Goal: Check status

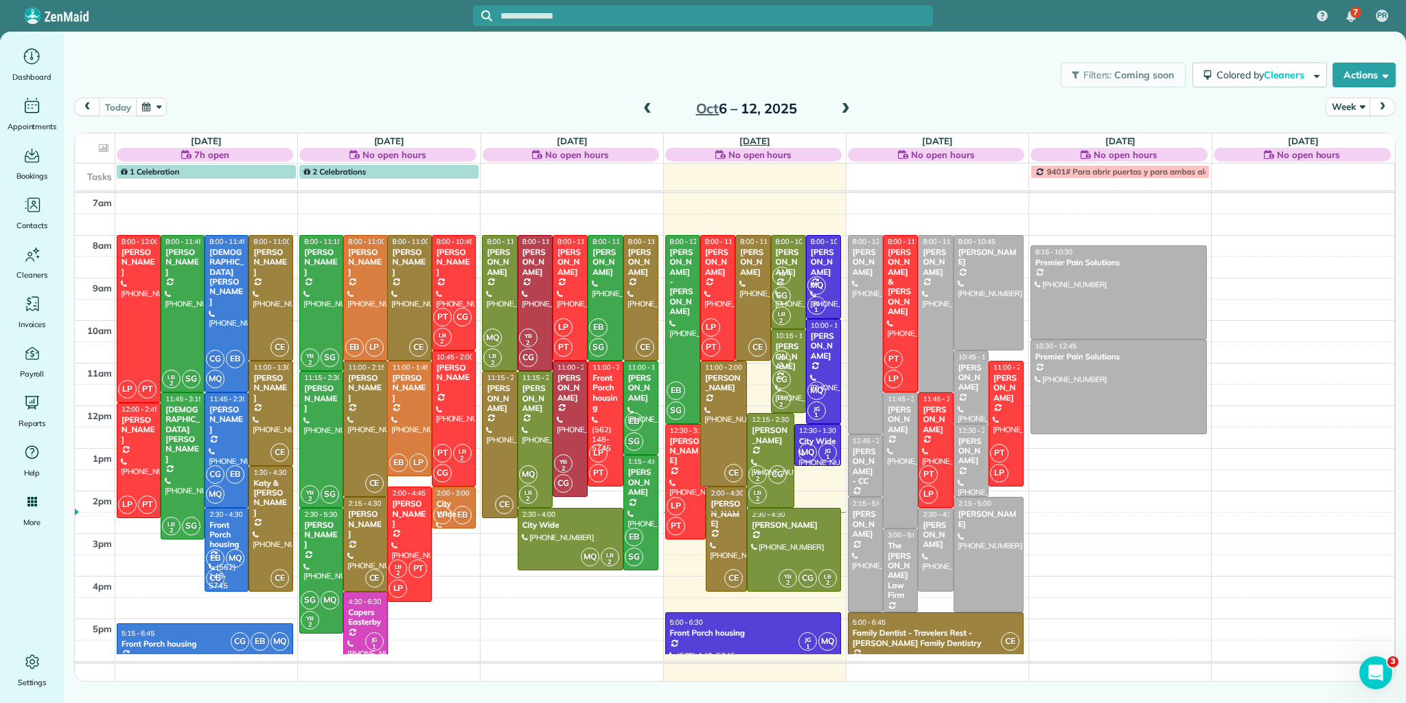
click at [758, 139] on link "[DATE]" at bounding box center [755, 140] width 31 height 11
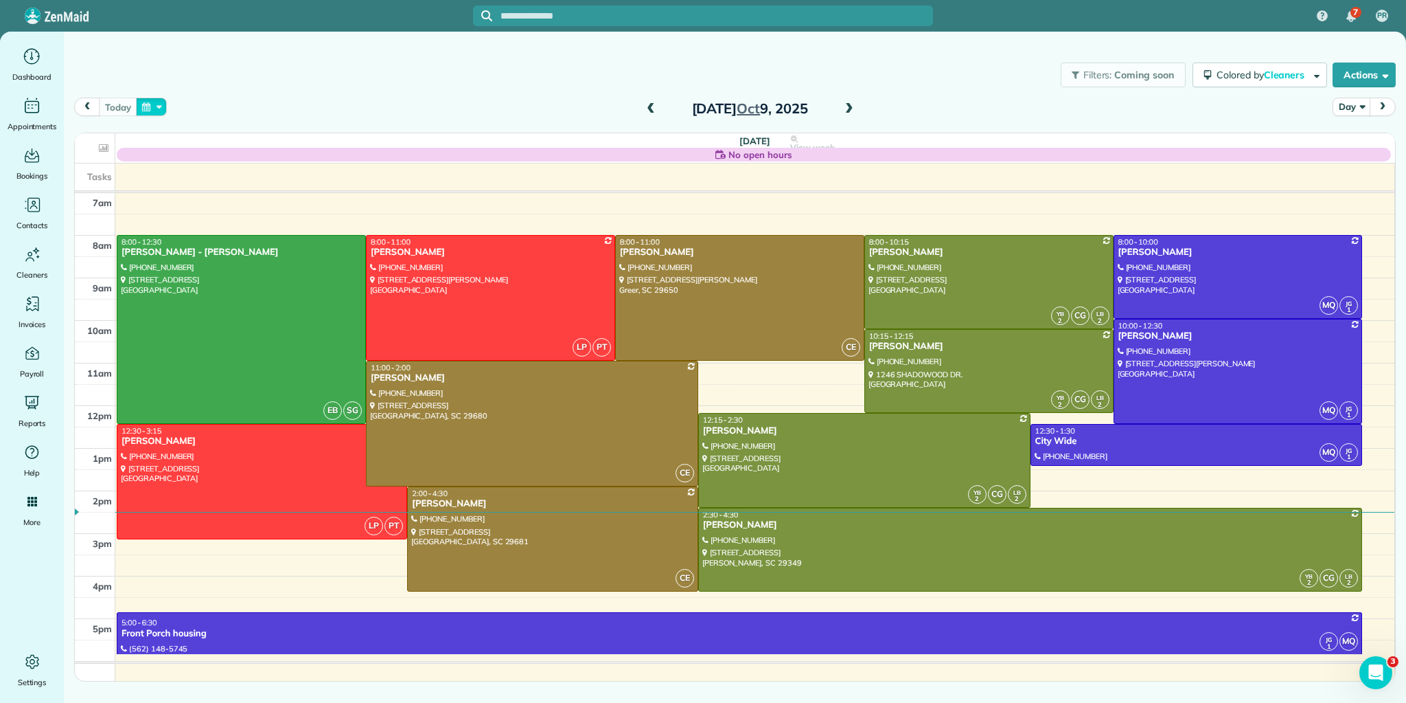
click at [154, 108] on button "button" at bounding box center [152, 107] width 32 height 19
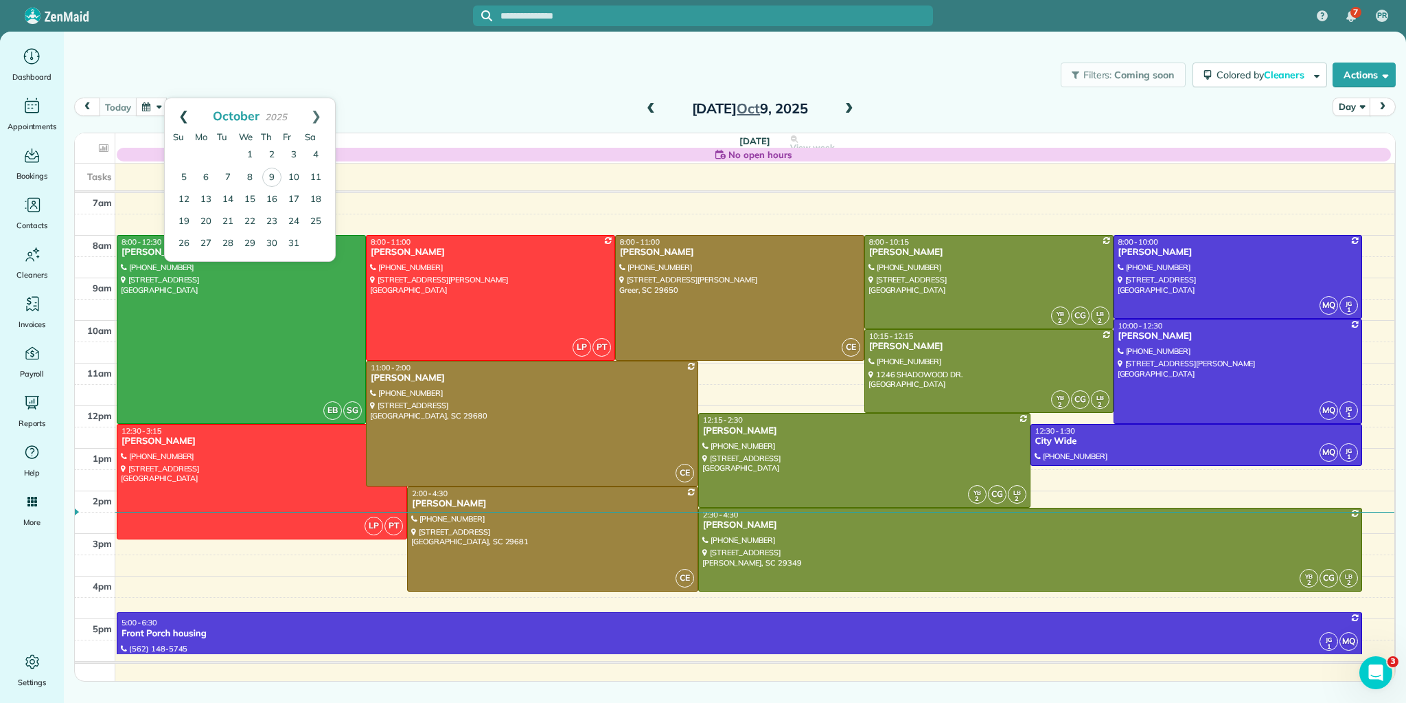
click at [184, 115] on link "Prev" at bounding box center [184, 115] width 38 height 34
click at [206, 236] on link "29" at bounding box center [206, 243] width 22 height 22
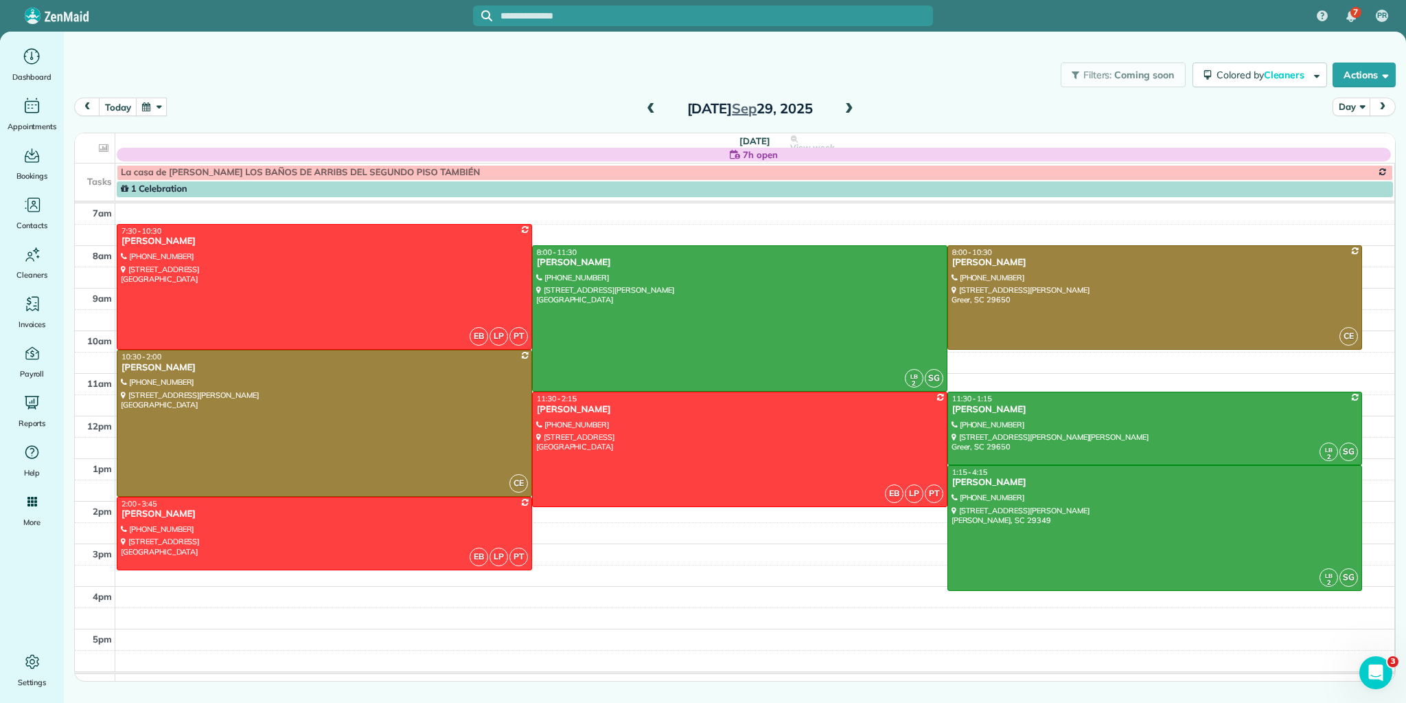
click at [847, 102] on span at bounding box center [849, 109] width 15 height 21
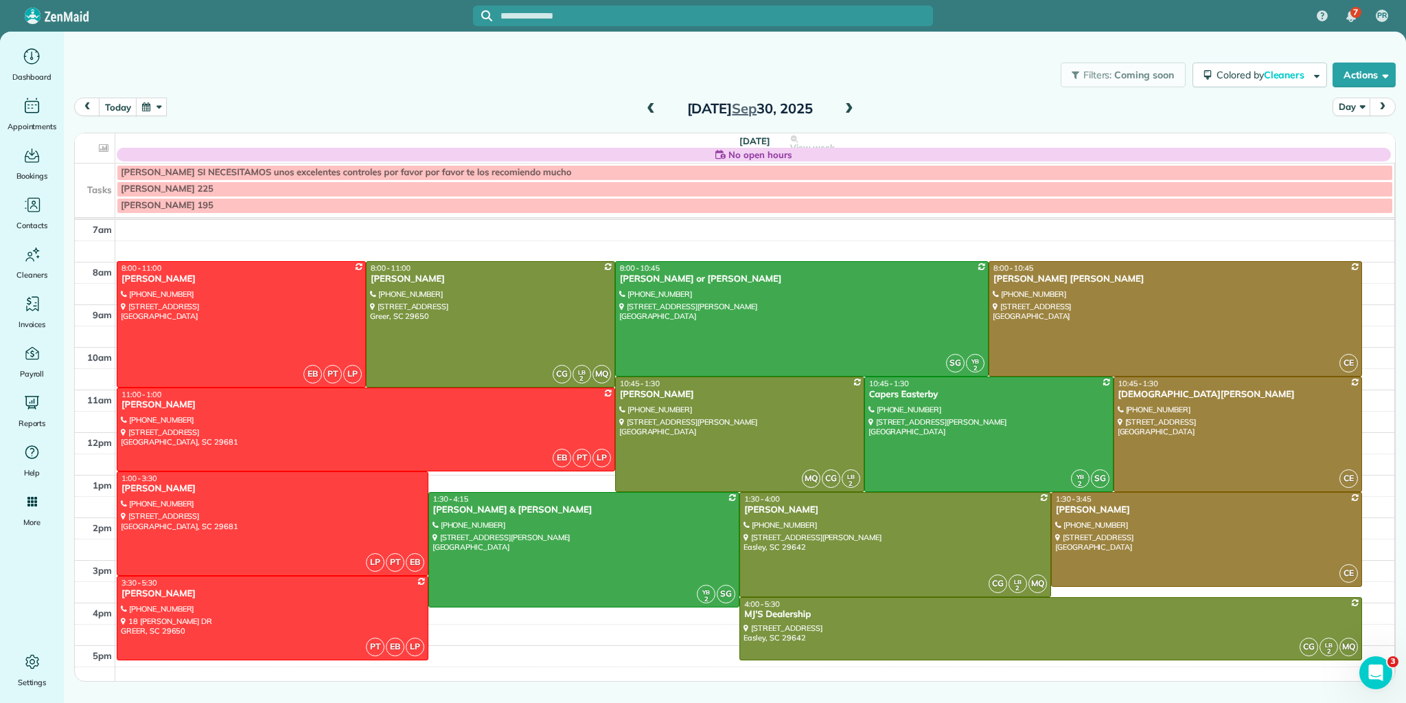
click at [849, 109] on span at bounding box center [849, 109] width 15 height 12
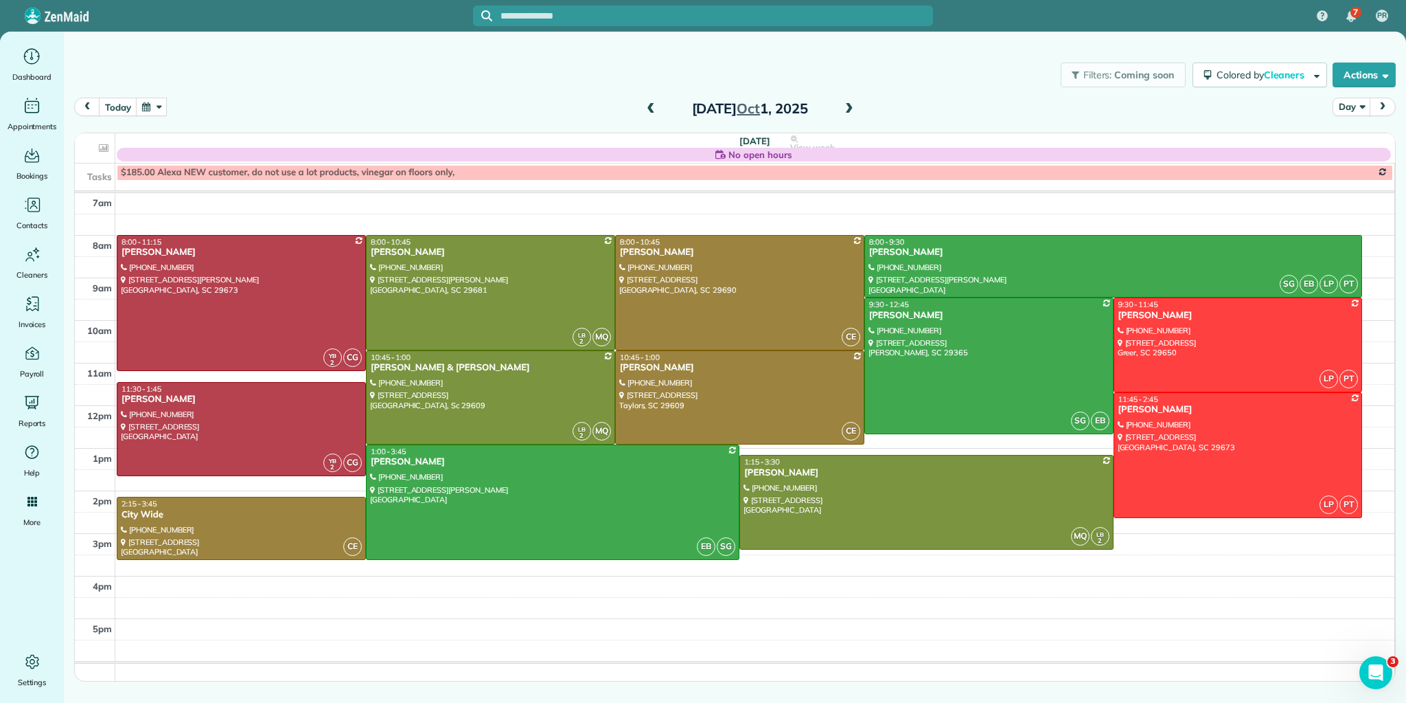
click at [846, 109] on span at bounding box center [849, 109] width 15 height 12
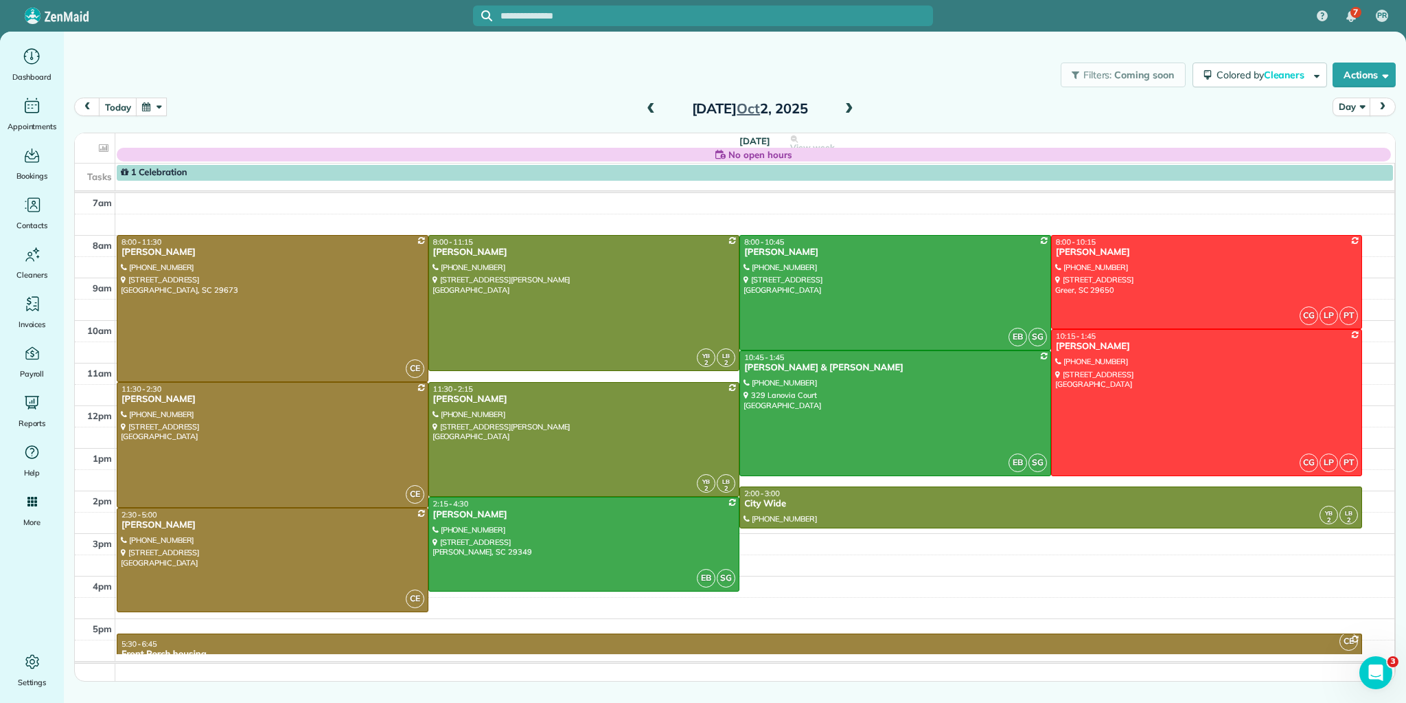
click at [841, 111] on div "[DATE]" at bounding box center [750, 109] width 220 height 22
click at [847, 107] on span at bounding box center [849, 109] width 15 height 12
